Goal: Transaction & Acquisition: Purchase product/service

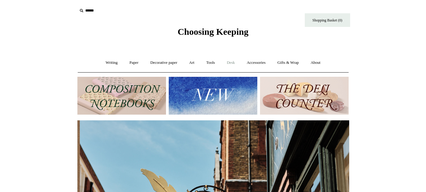
scroll to position [0, 271]
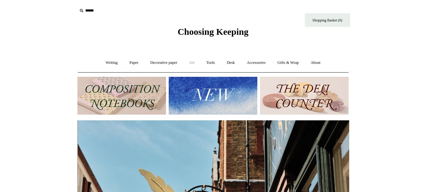
click at [191, 62] on link "Art +" at bounding box center [192, 63] width 16 height 16
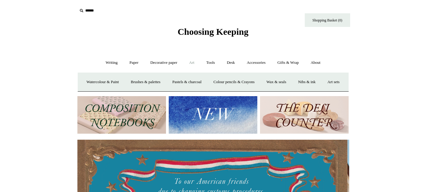
scroll to position [0, 0]
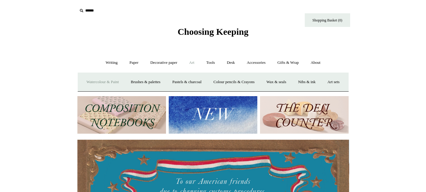
click at [119, 82] on link "Watercolour & Paint" at bounding box center [102, 82] width 43 height 16
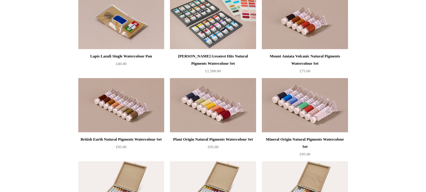
scroll to position [997, 0]
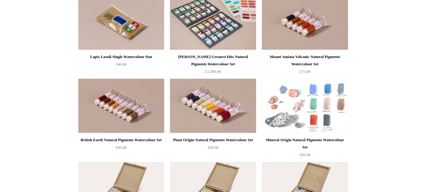
click at [311, 108] on img at bounding box center [305, 106] width 86 height 54
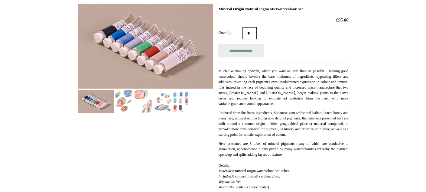
scroll to position [91, 0]
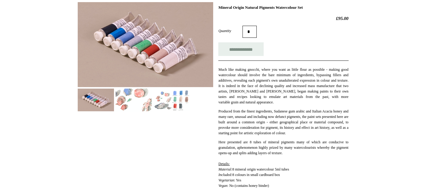
click at [177, 98] on img at bounding box center [171, 100] width 36 height 23
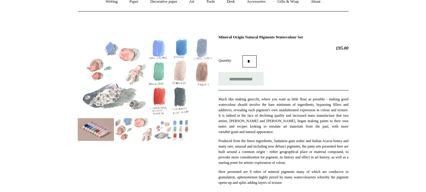
scroll to position [60, 0]
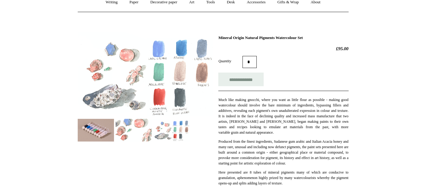
click at [245, 161] on p "Produced from the finest ingredients, Sudanese gum arabic and Italian Acacia ho…" at bounding box center [283, 152] width 130 height 27
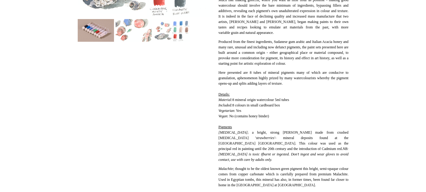
scroll to position [151, 0]
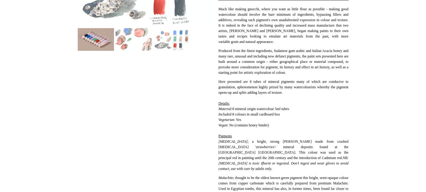
click at [132, 38] on img at bounding box center [133, 39] width 36 height 23
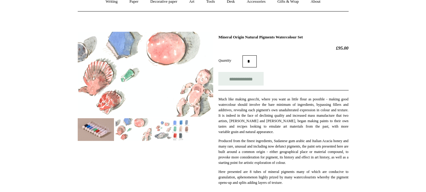
scroll to position [60, 0]
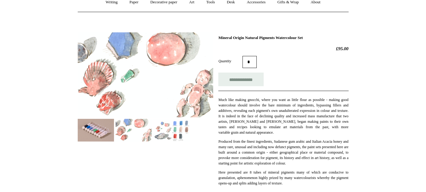
click at [172, 130] on img at bounding box center [171, 130] width 36 height 23
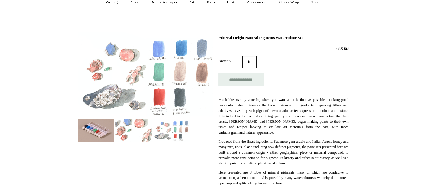
click at [184, 134] on img at bounding box center [171, 130] width 36 height 23
